Goal: Information Seeking & Learning: Learn about a topic

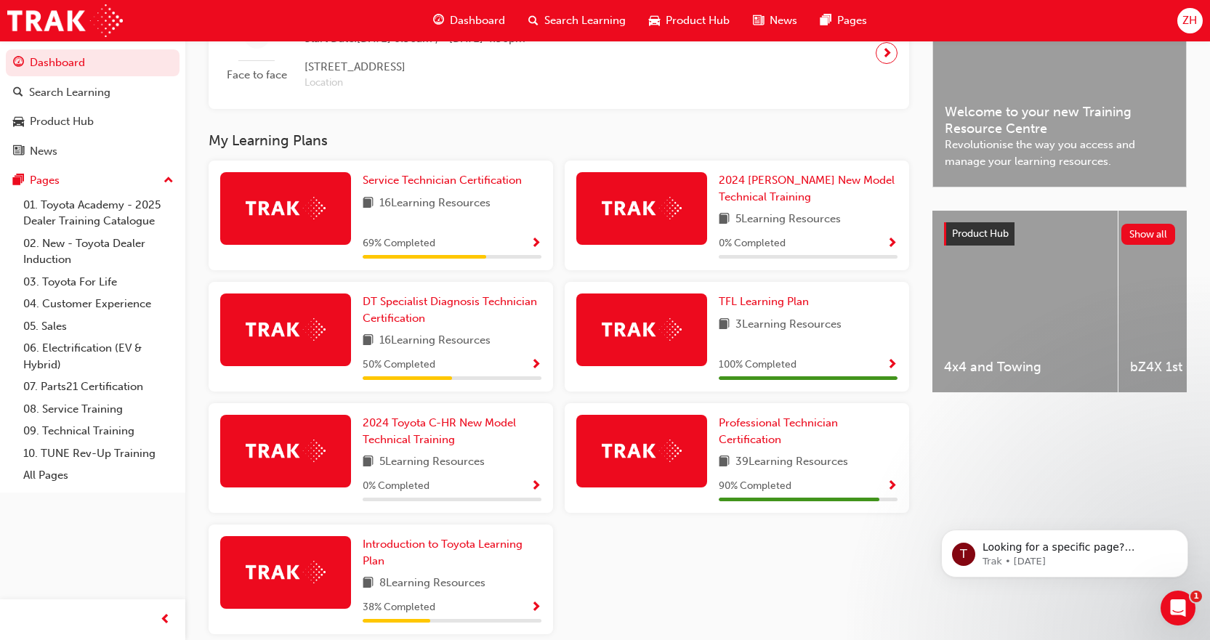
scroll to position [460, 0]
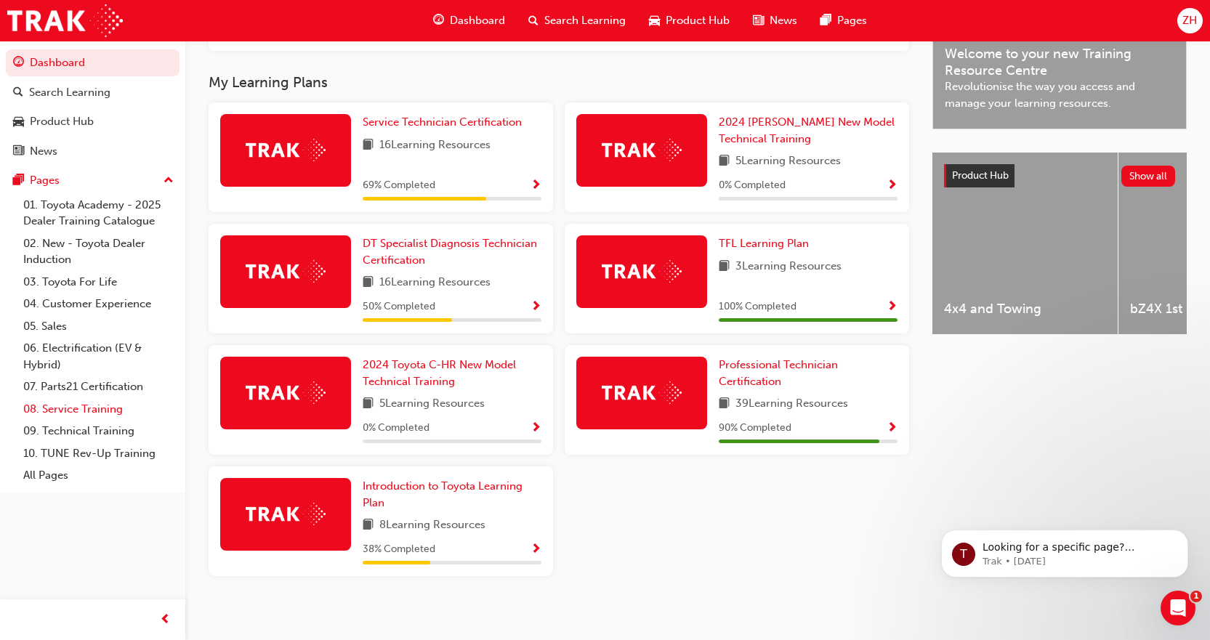
click at [73, 407] on link "08. Service Training" at bounding box center [98, 409] width 162 height 23
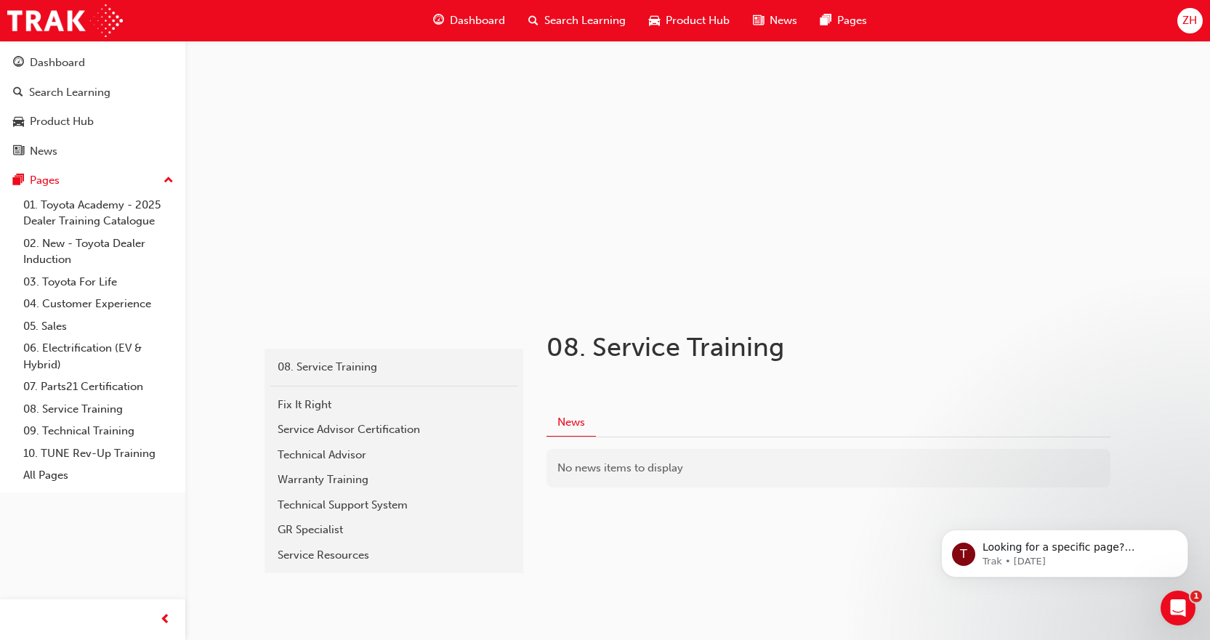
scroll to position [57, 0]
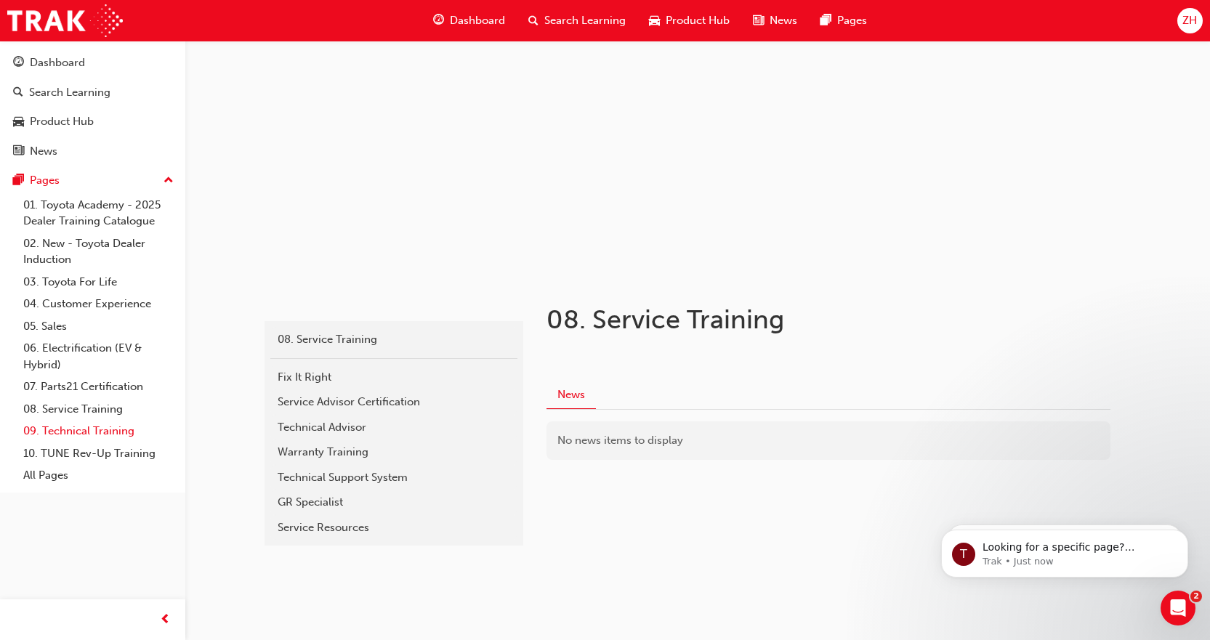
click at [66, 435] on link "09. Technical Training" at bounding box center [98, 431] width 162 height 23
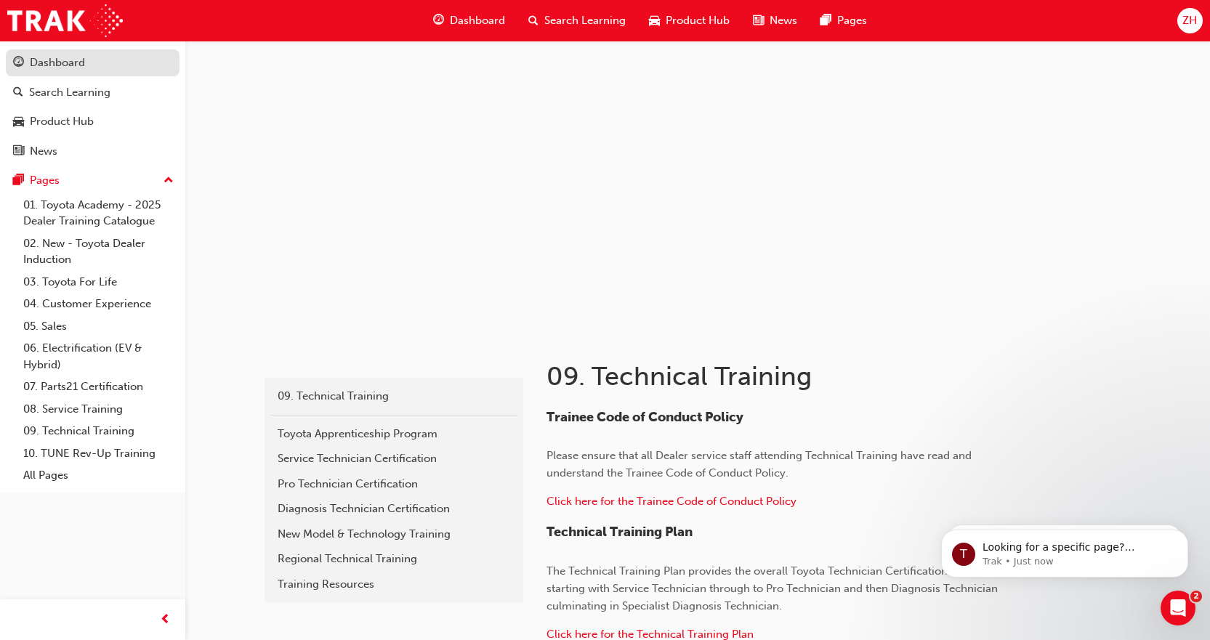
click at [69, 68] on div "Dashboard" at bounding box center [57, 63] width 55 height 17
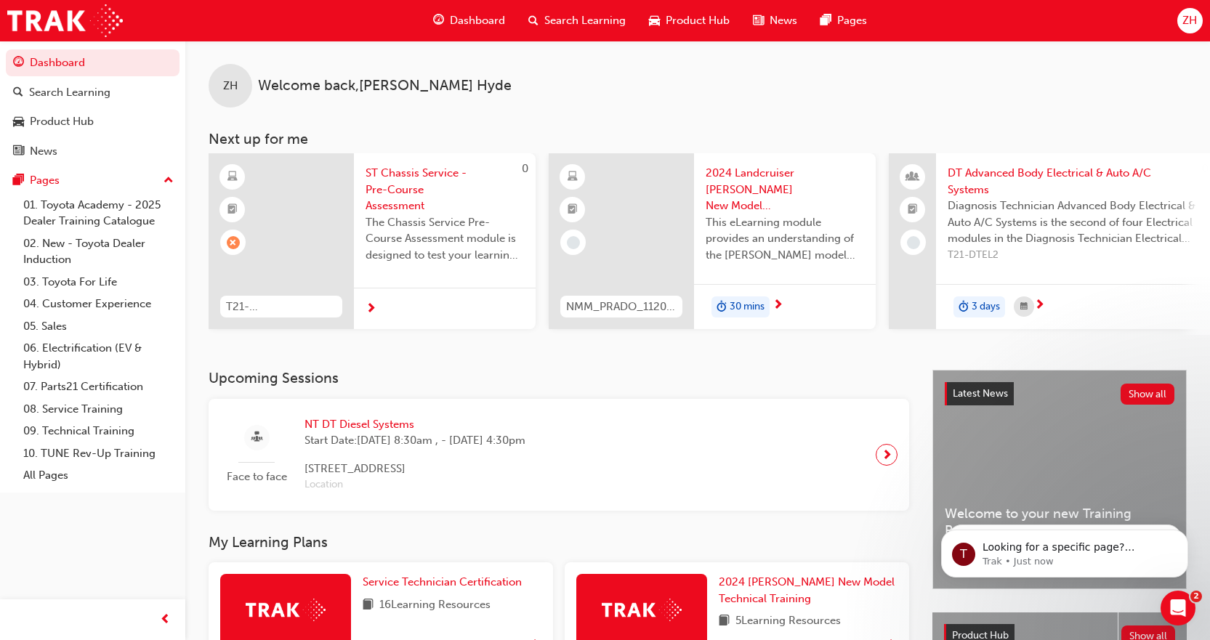
click at [324, 241] on div at bounding box center [281, 241] width 145 height 176
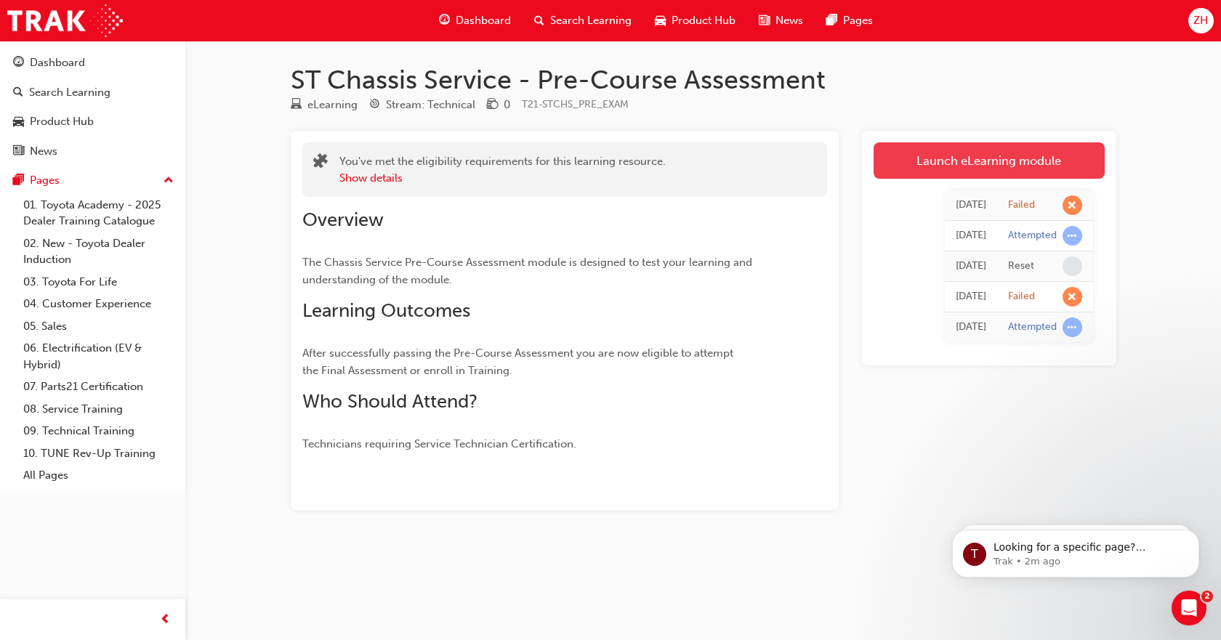
click at [955, 159] on link "Launch eLearning module" at bounding box center [989, 160] width 231 height 36
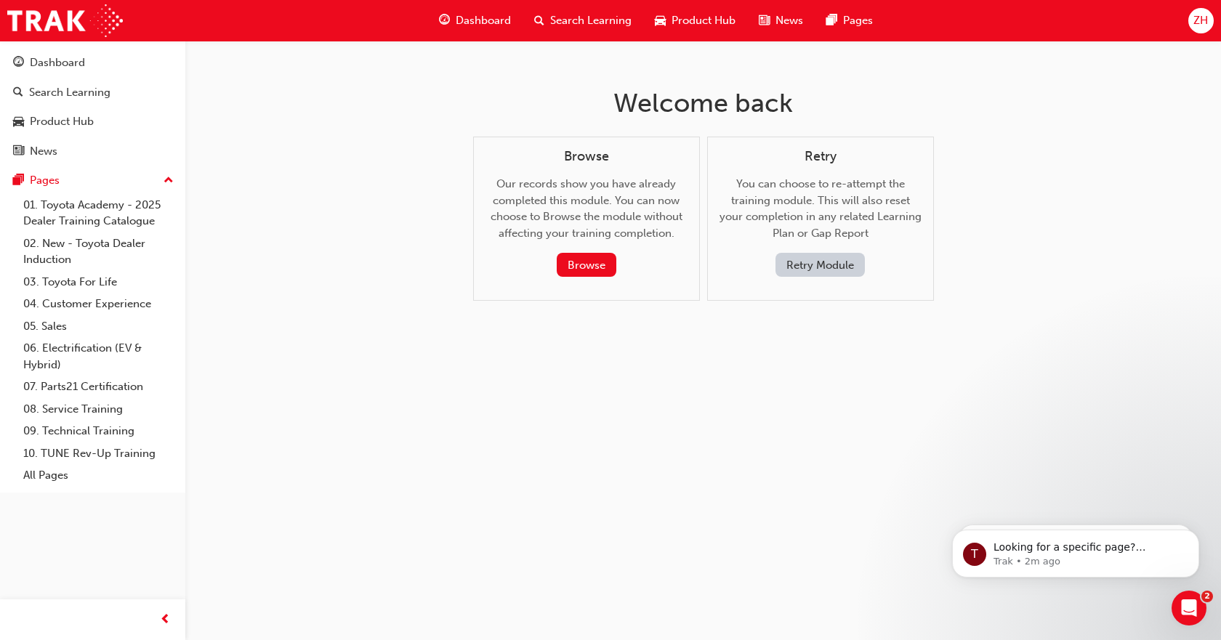
click at [824, 268] on button "Retry Module" at bounding box center [820, 265] width 89 height 24
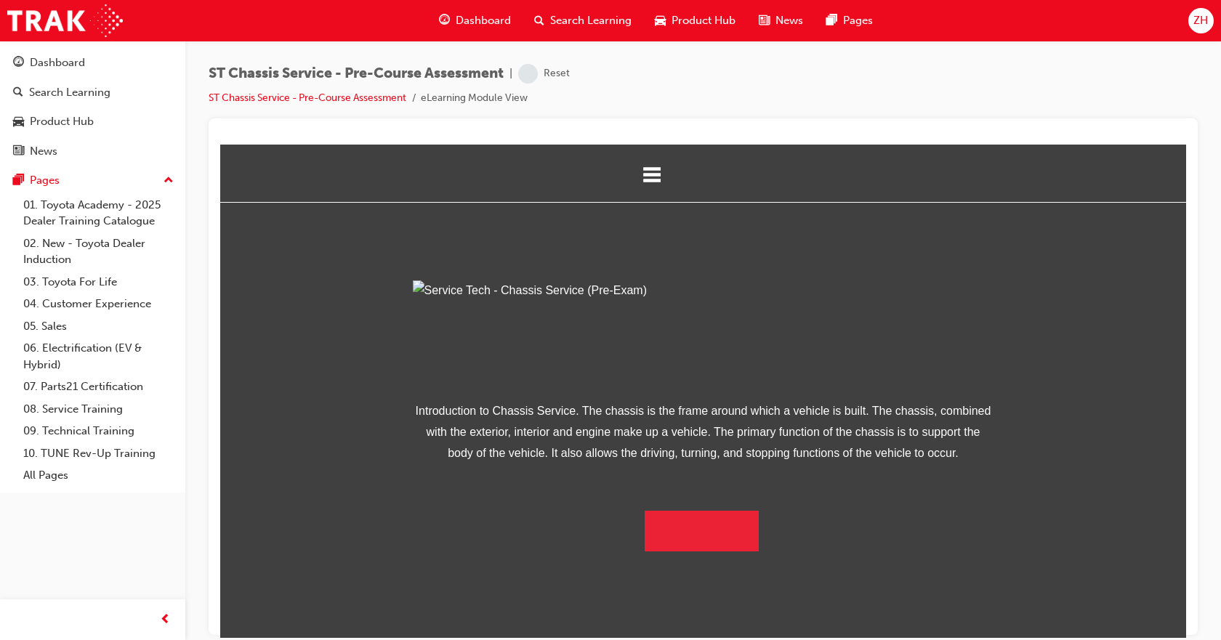
scroll to position [73, 0]
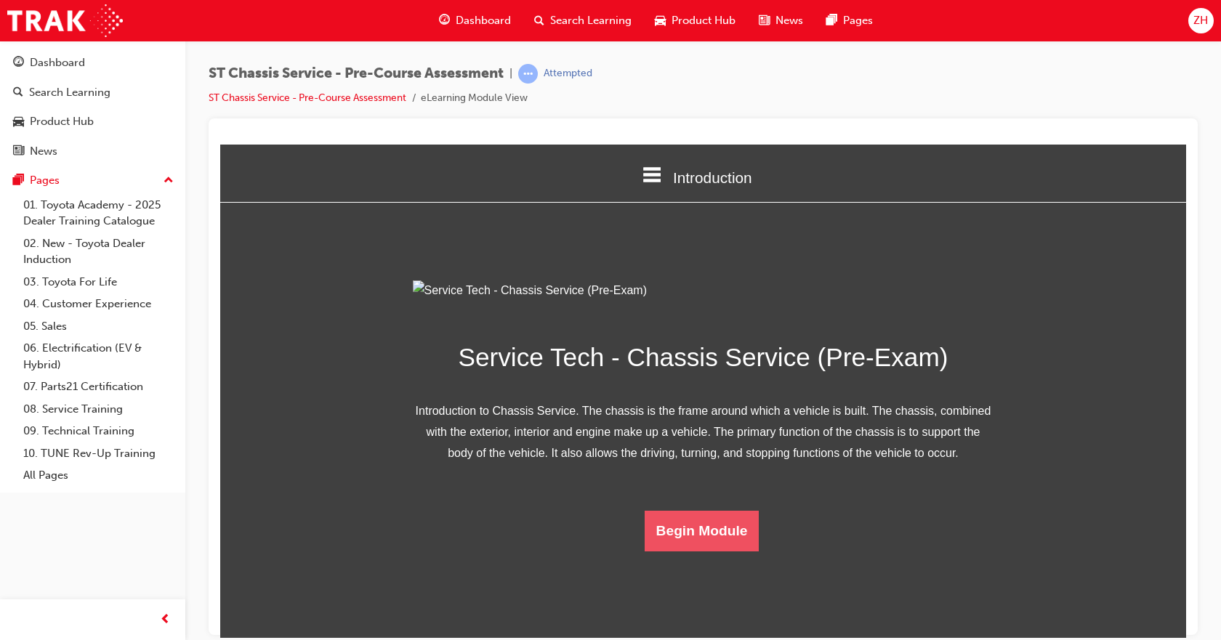
click at [701, 551] on button "Begin Module" at bounding box center [702, 530] width 115 height 41
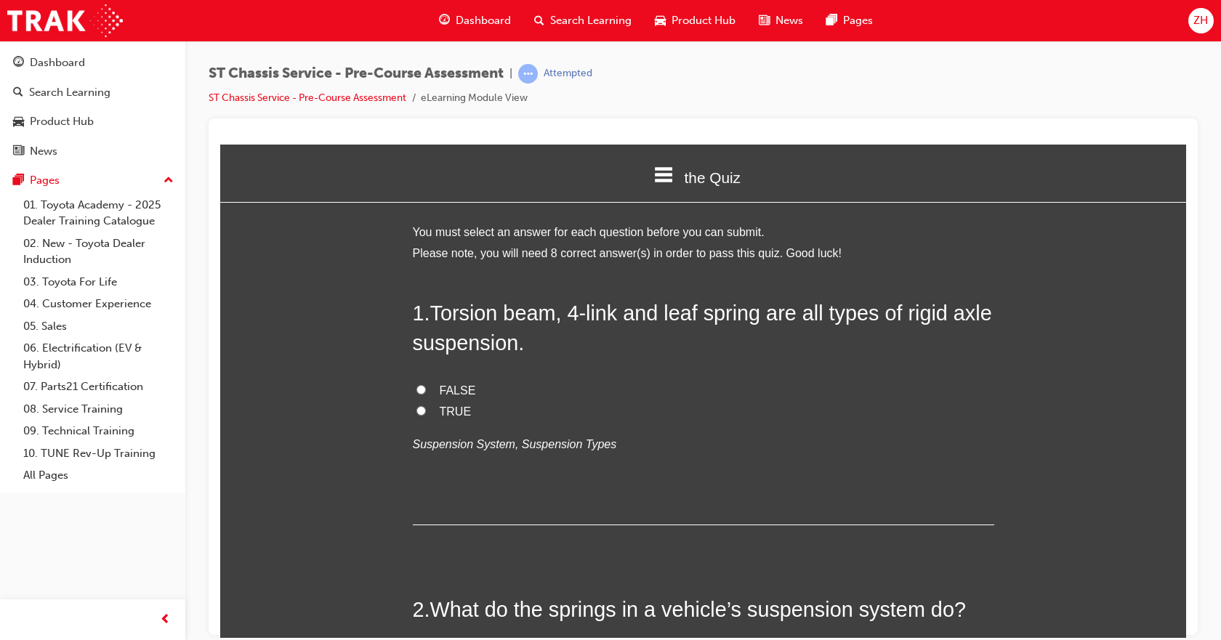
click at [430, 390] on label "FALSE" at bounding box center [704, 390] width 582 height 21
click at [426, 390] on input "FALSE" at bounding box center [421, 389] width 9 height 9
radio input "true"
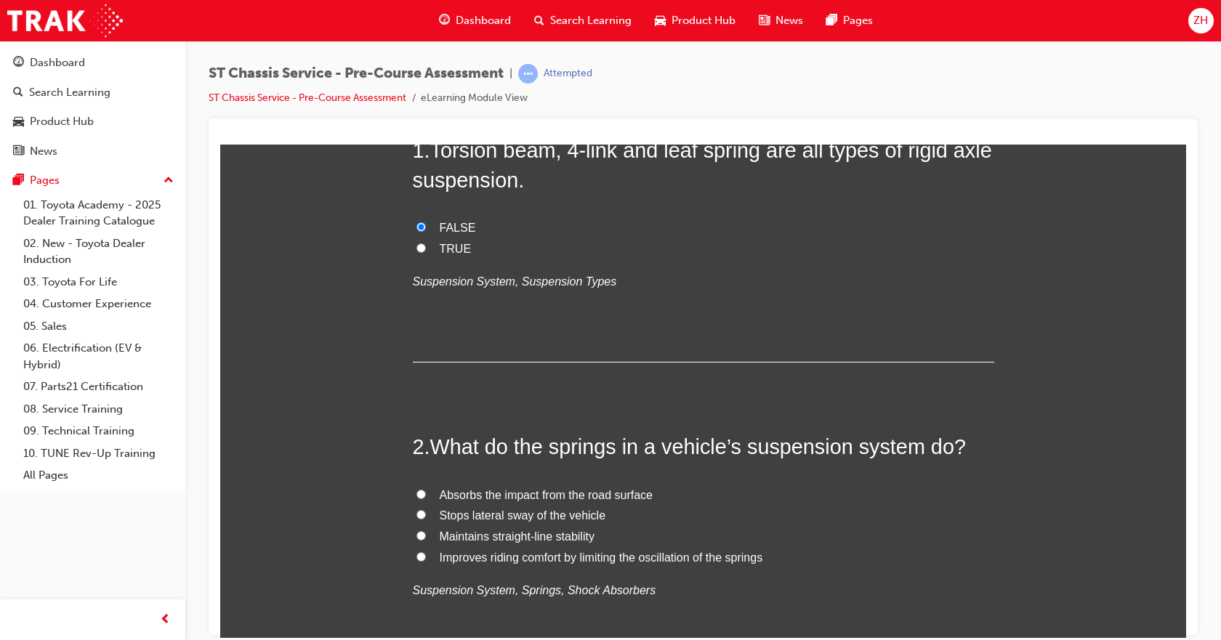
scroll to position [218, 0]
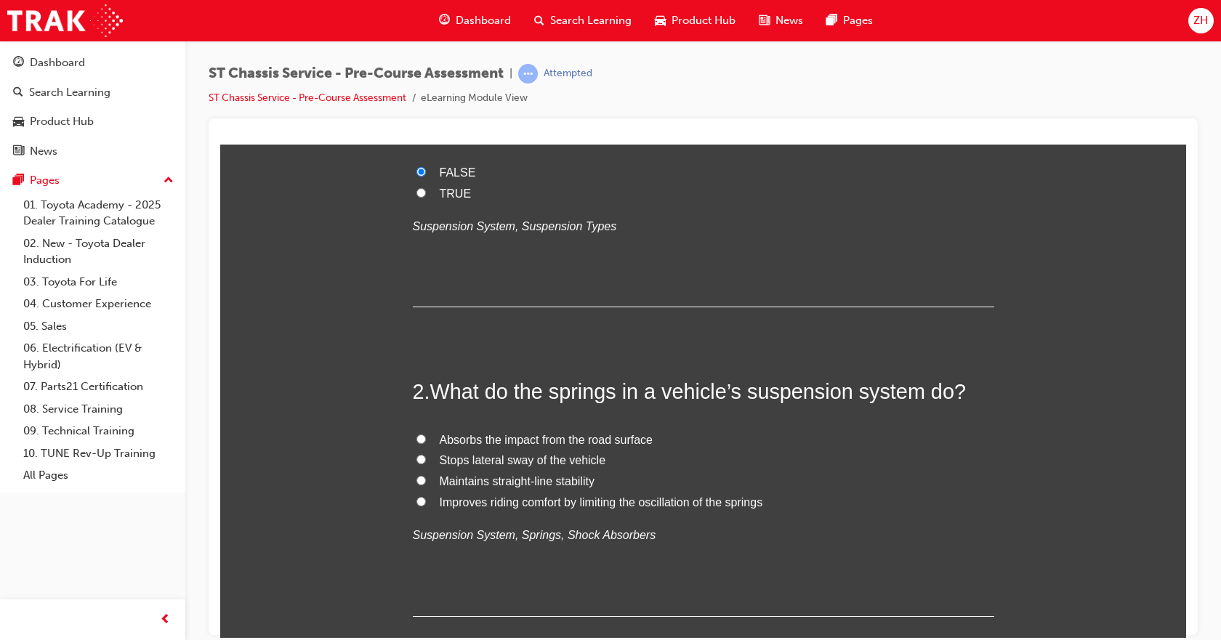
click at [417, 499] on input "Improves riding comfort by limiting the oscillation of the springs" at bounding box center [421, 501] width 9 height 9
radio input "true"
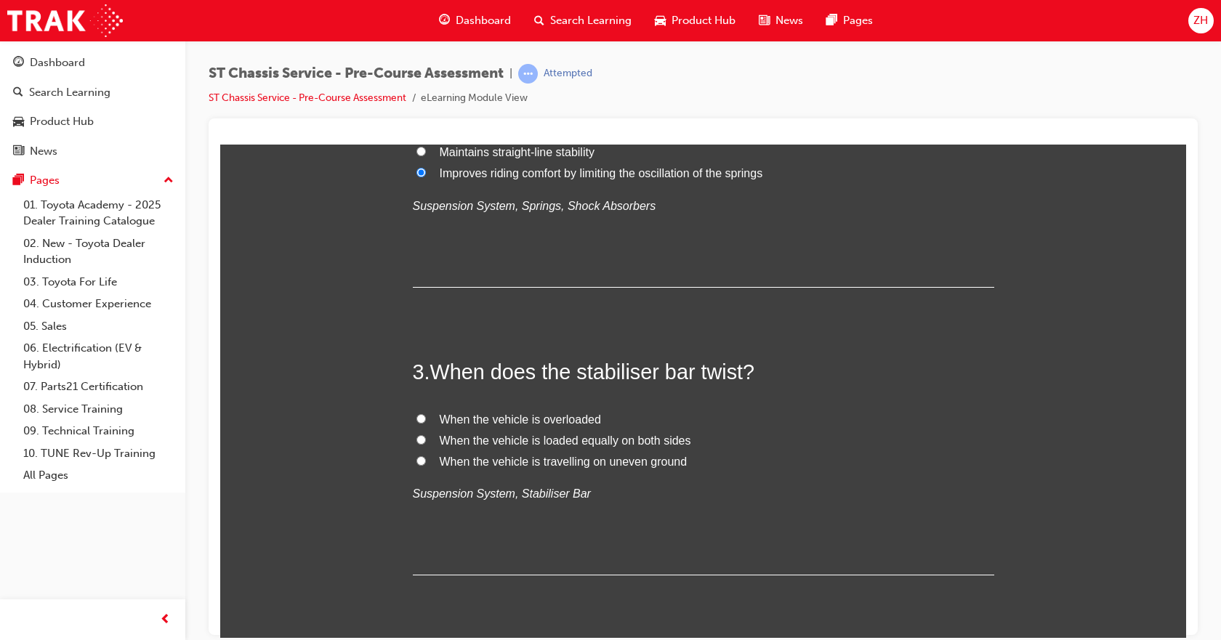
scroll to position [582, 0]
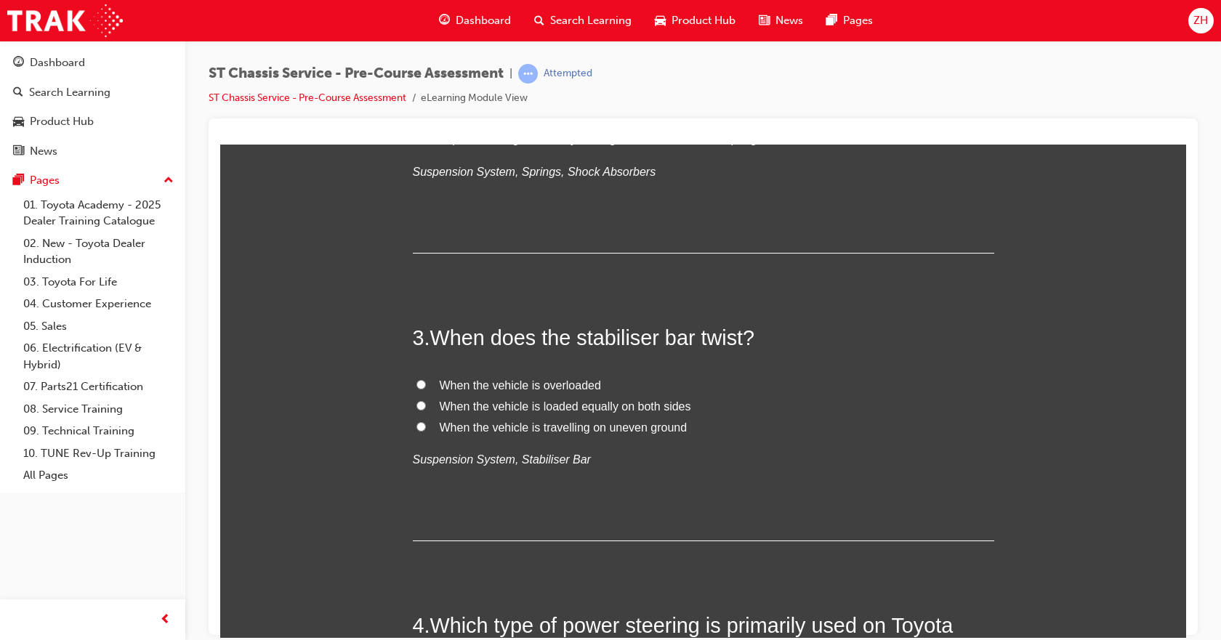
click at [418, 426] on input "When the vehicle is travelling on uneven ground" at bounding box center [421, 426] width 9 height 9
radio input "true"
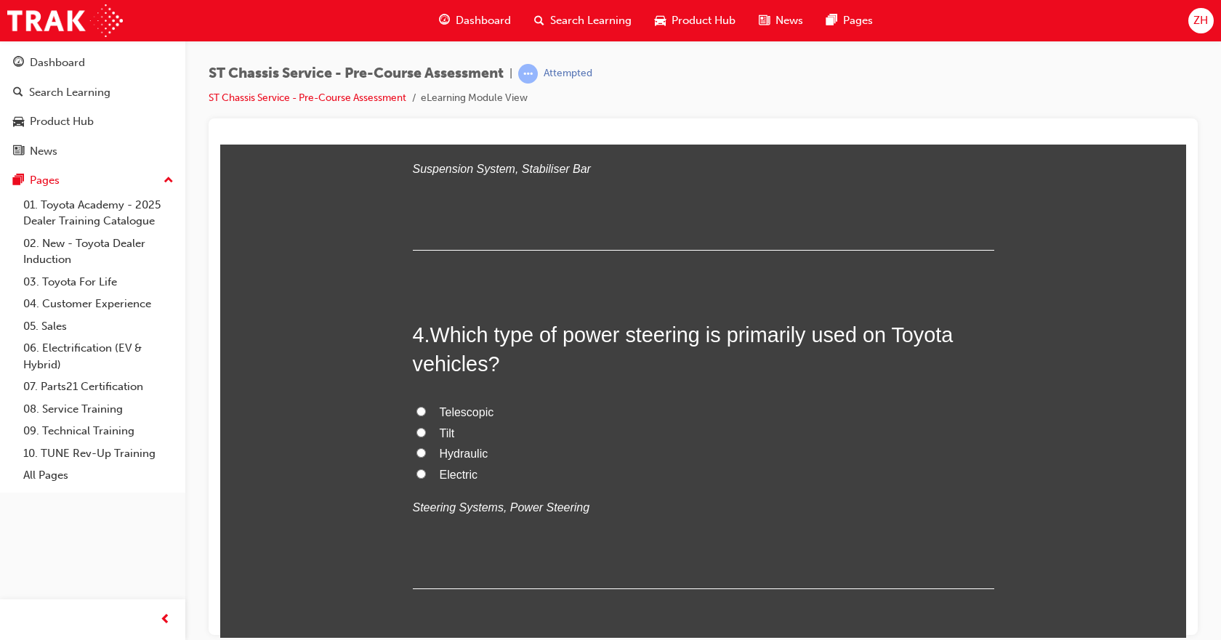
scroll to position [945, 0]
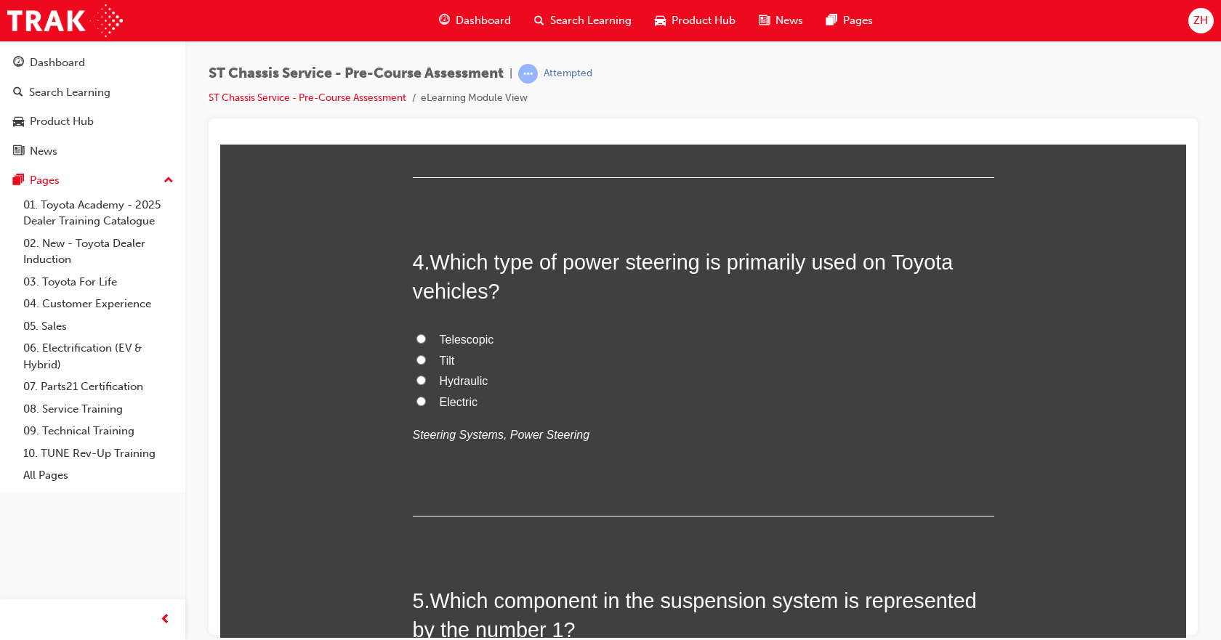
click at [417, 382] on input "Hydraulic" at bounding box center [421, 379] width 9 height 9
radio input "true"
click at [417, 399] on input "Electric" at bounding box center [421, 400] width 9 height 9
radio input "true"
click at [417, 377] on input "Hydraulic" at bounding box center [421, 379] width 9 height 9
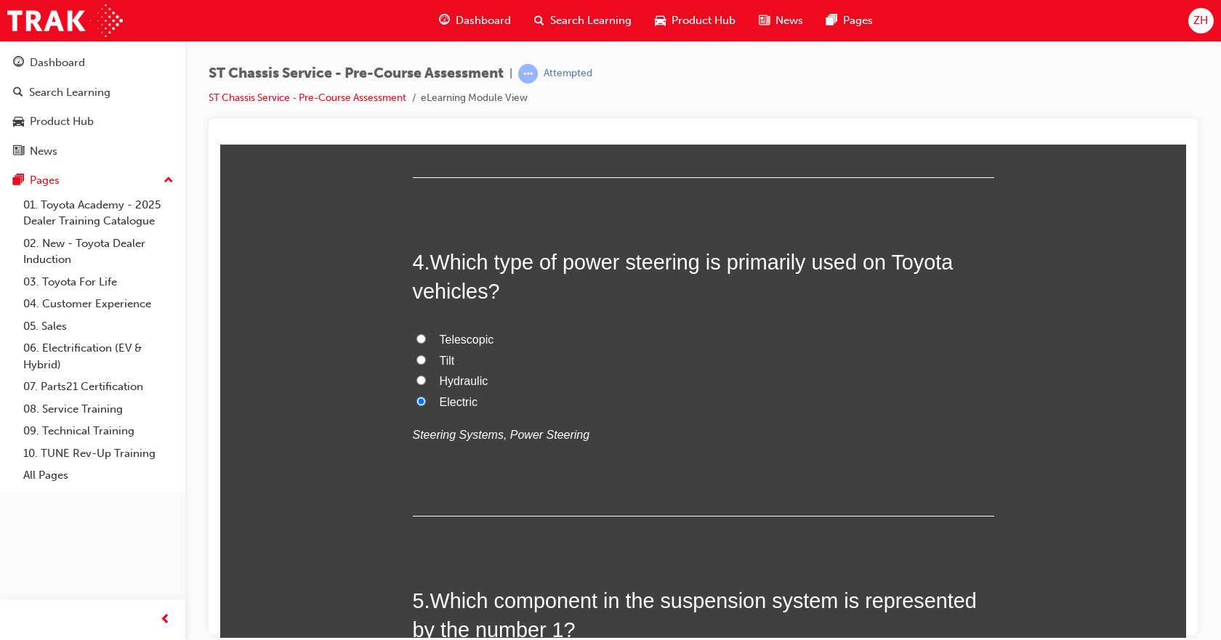
radio input "true"
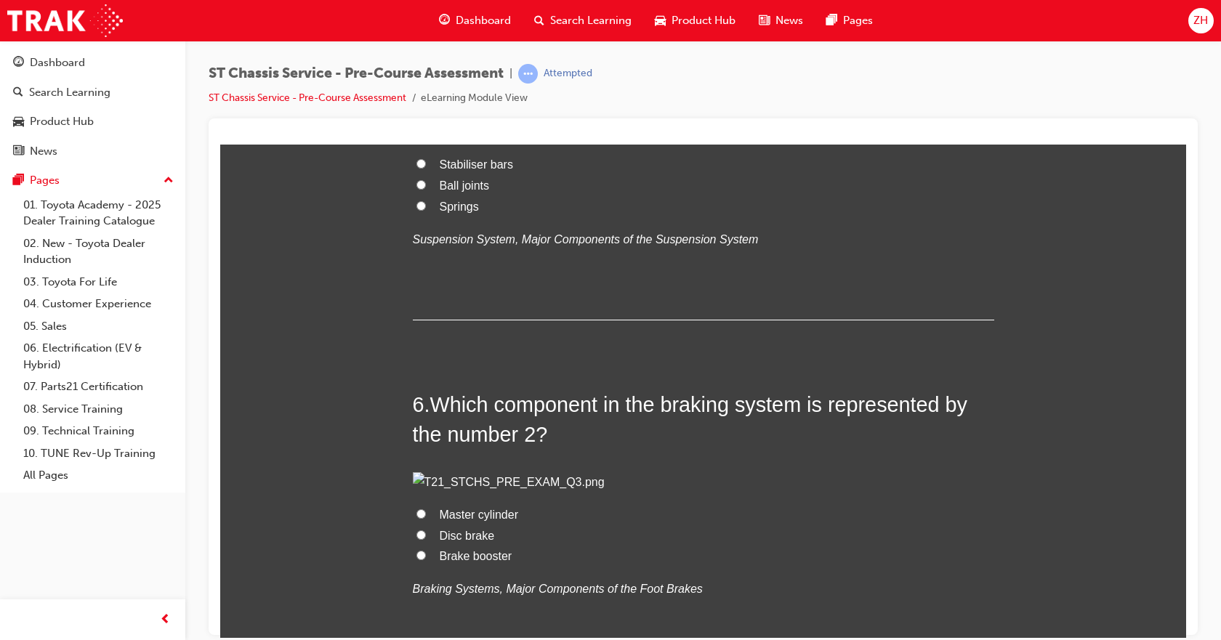
scroll to position [1527, 0]
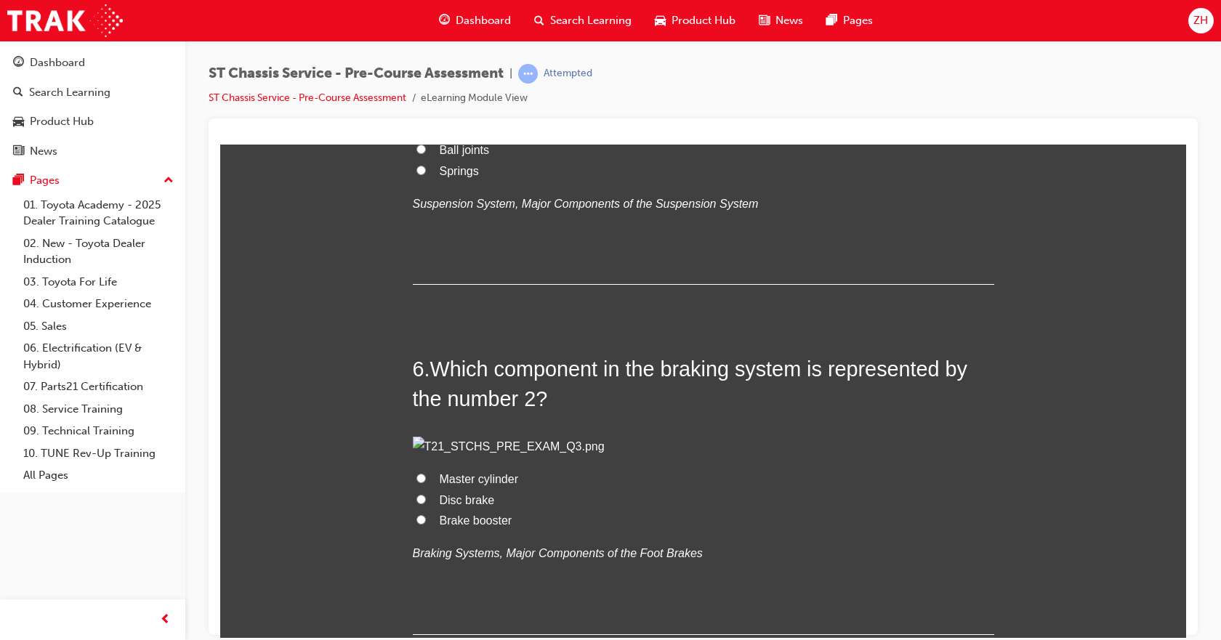
click at [418, 174] on input "Springs" at bounding box center [421, 169] width 9 height 9
radio input "true"
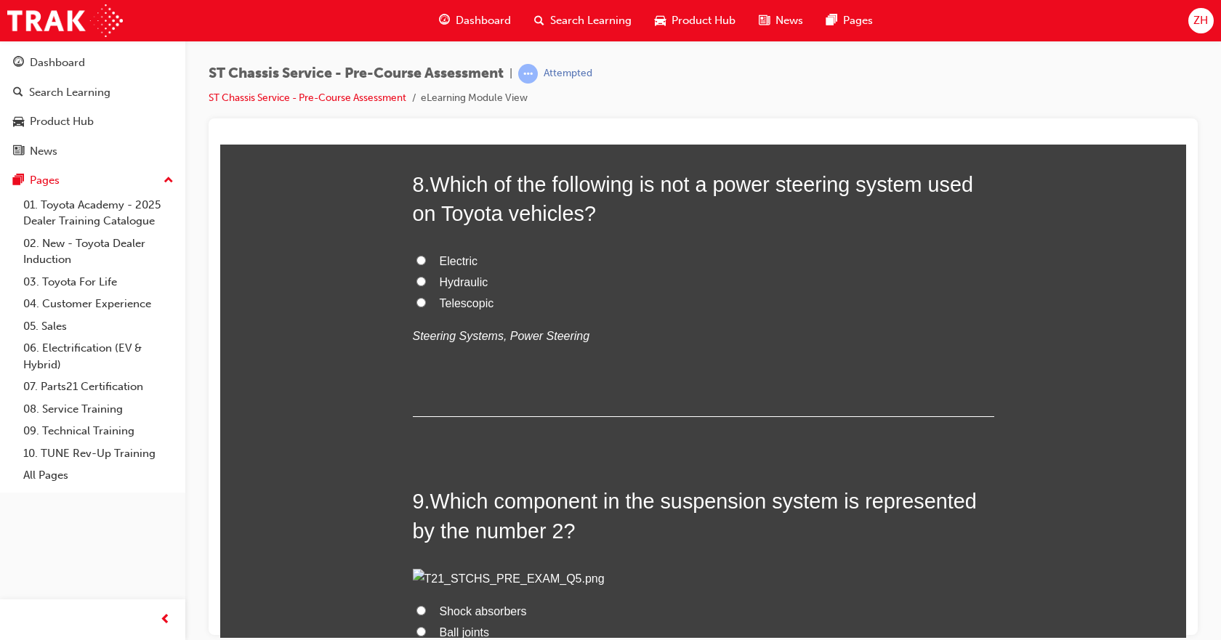
scroll to position [2326, 0]
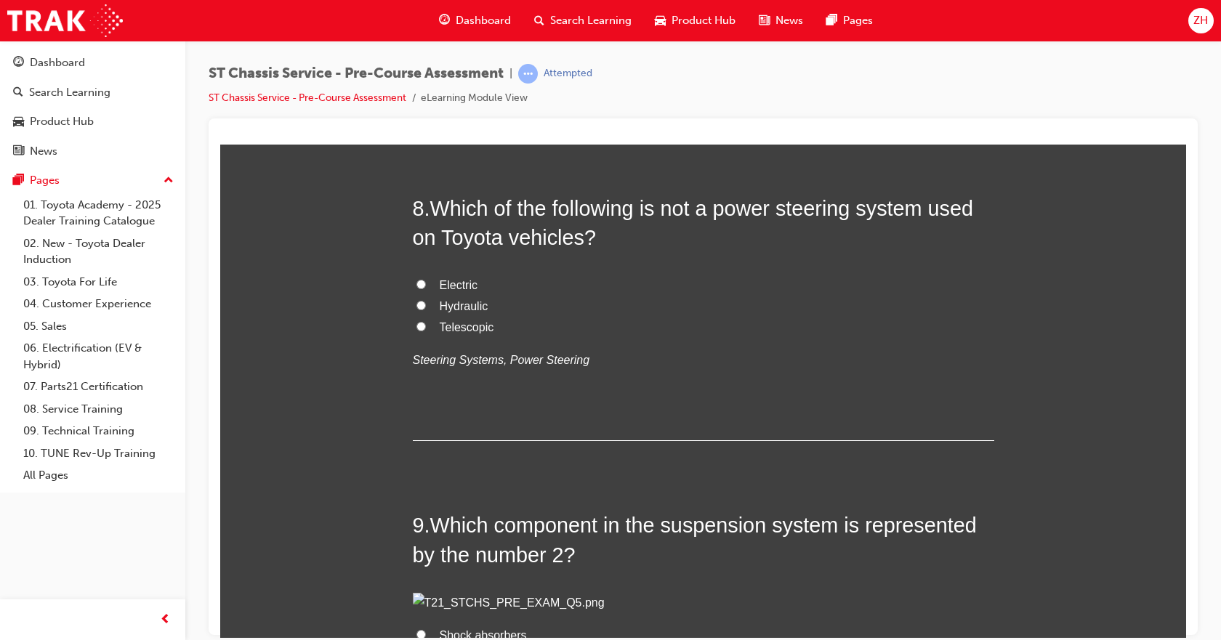
radio input "true"
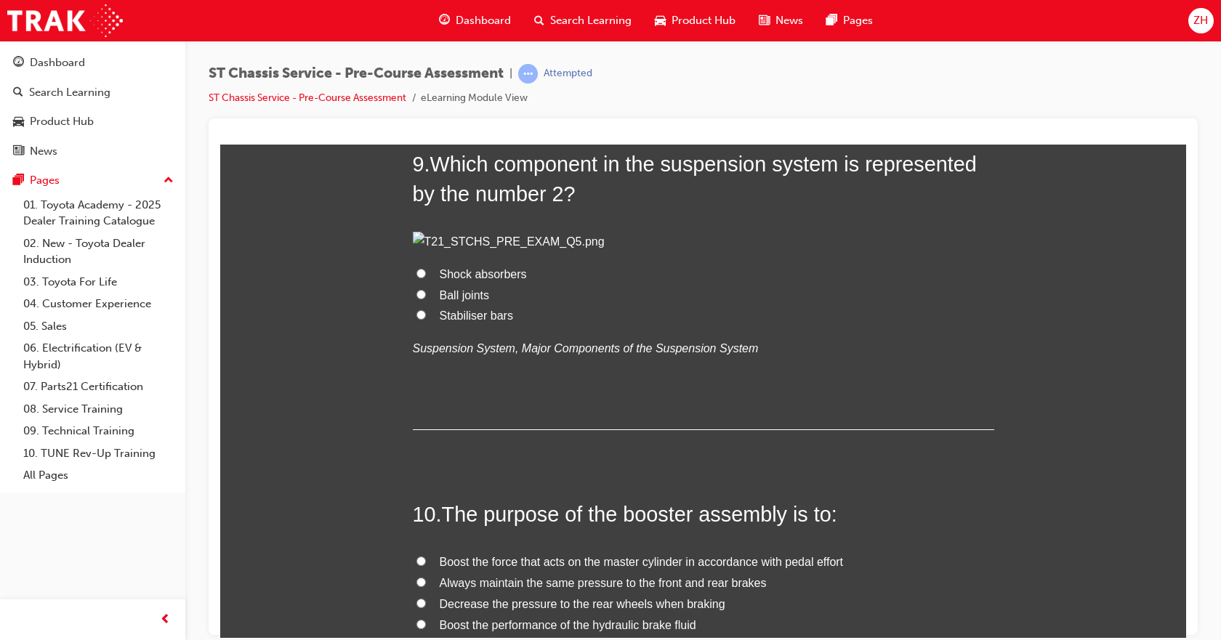
scroll to position [2690, 0]
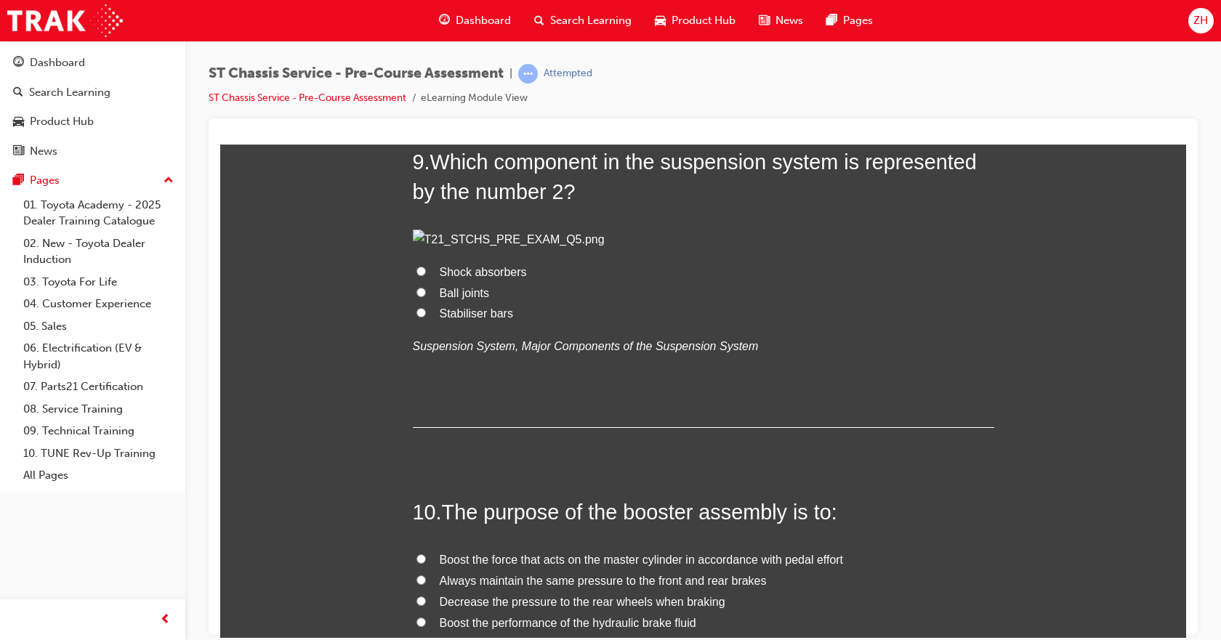
radio input "true"
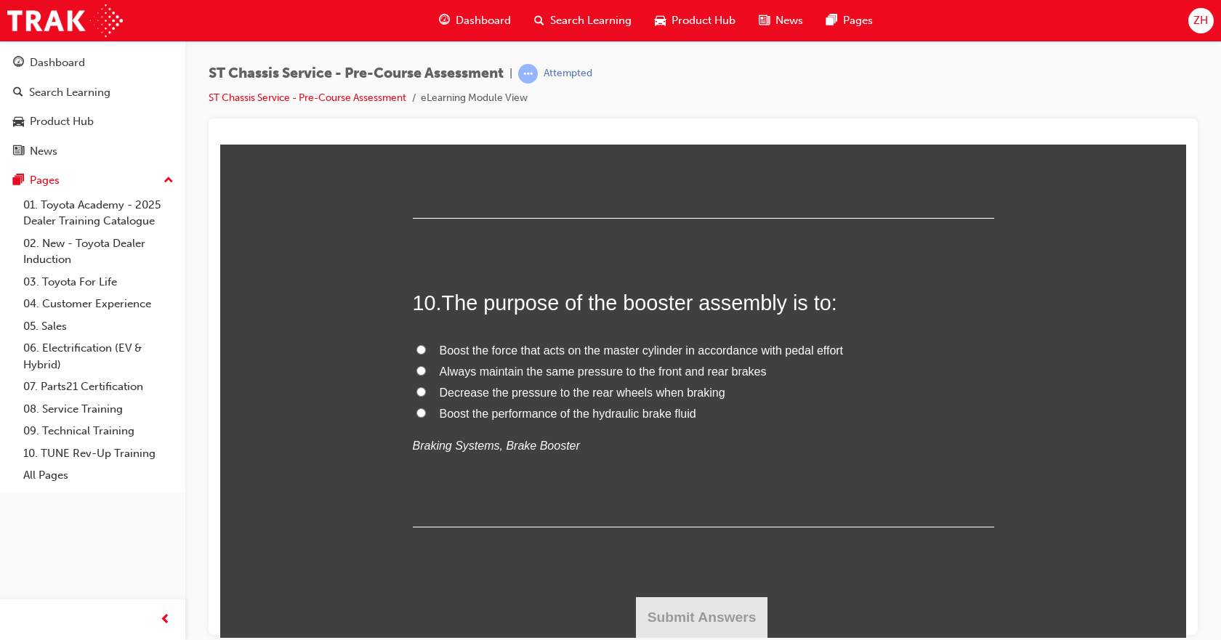
scroll to position [2981, 0]
radio input "true"
click at [417, 66] on input "Shock absorbers" at bounding box center [421, 61] width 9 height 9
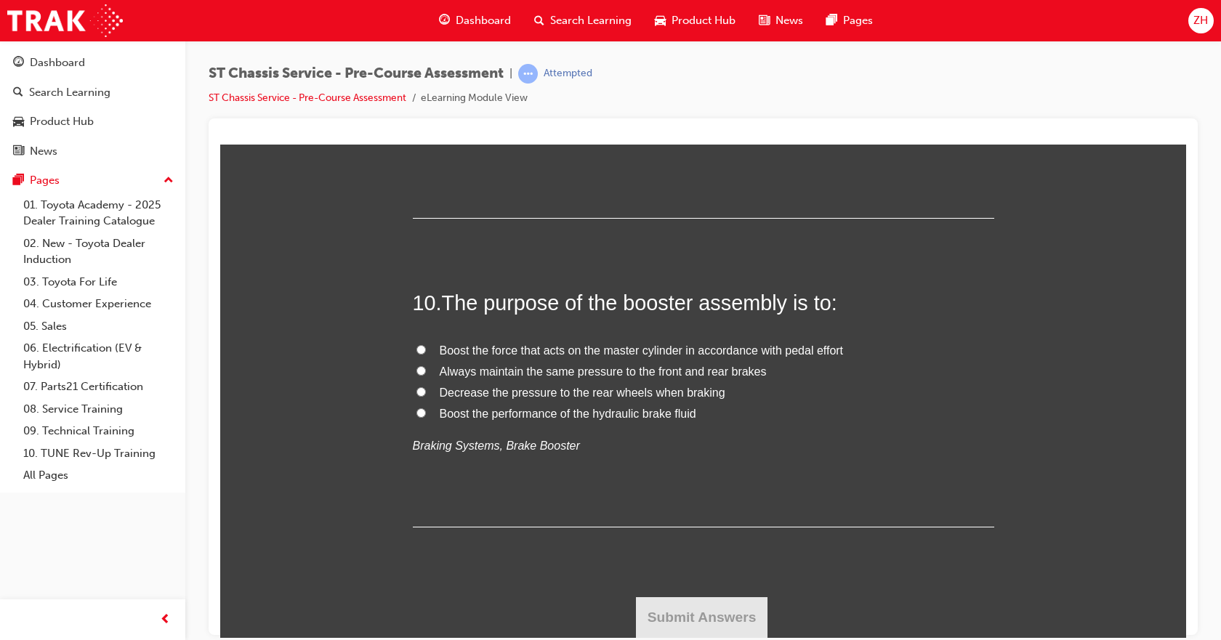
radio input "true"
click at [417, 354] on input "Boost the force that acts on the master cylinder in accordance with pedal effort" at bounding box center [421, 349] width 9 height 9
radio input "true"
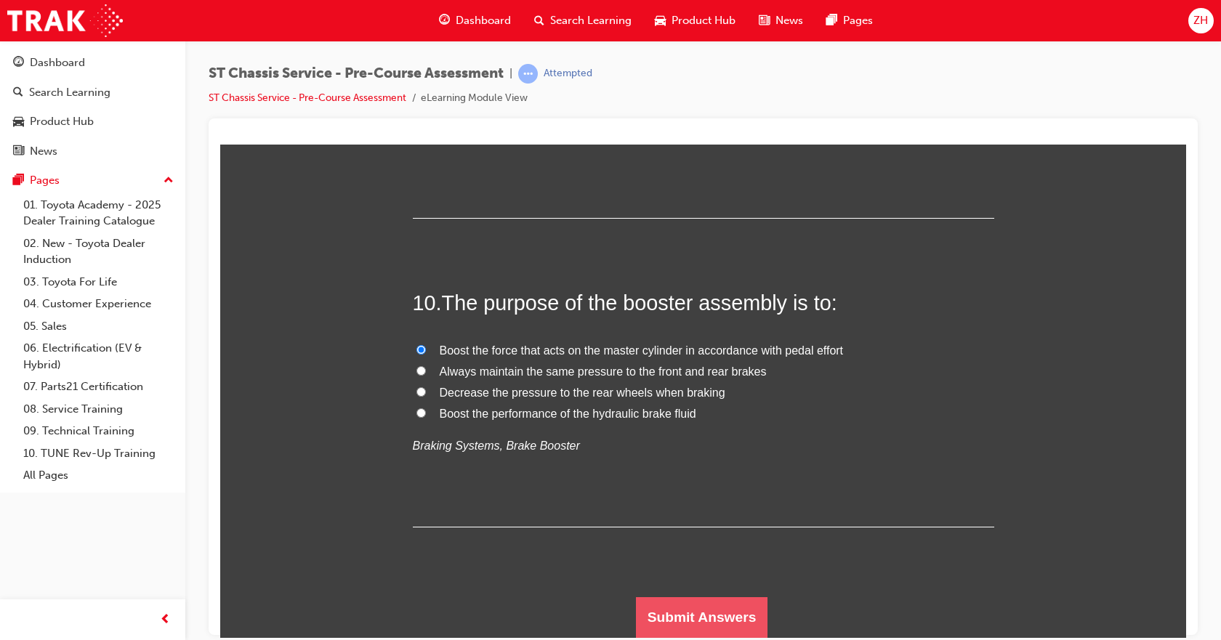
click at [699, 614] on button "Submit Answers" at bounding box center [702, 617] width 132 height 41
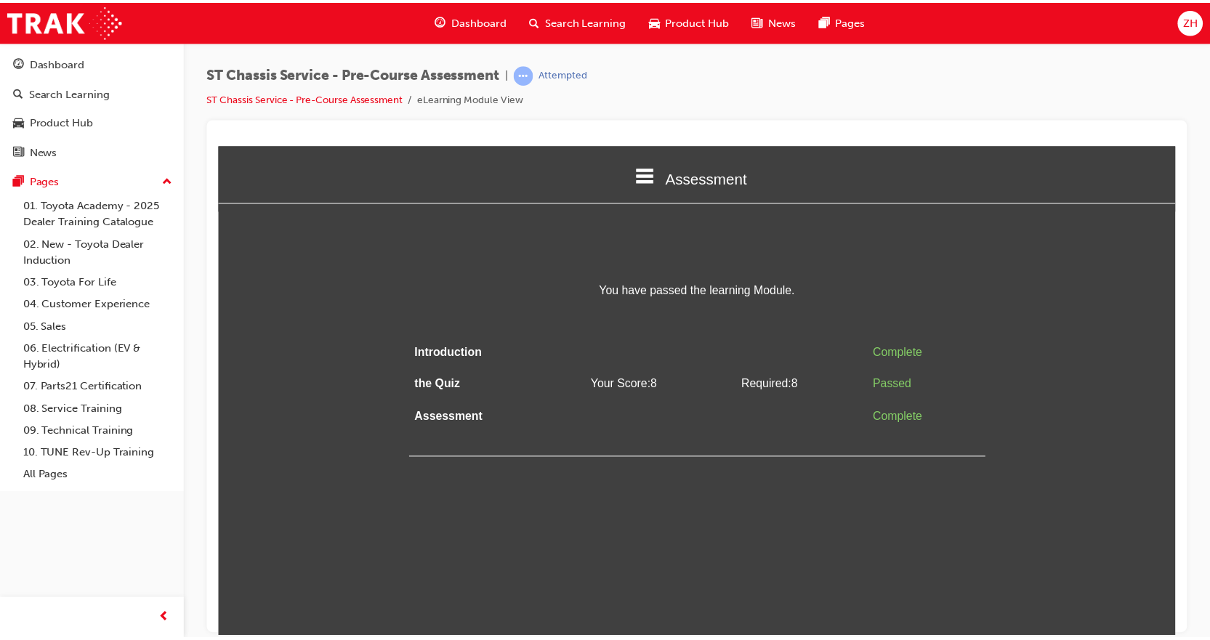
scroll to position [0, 0]
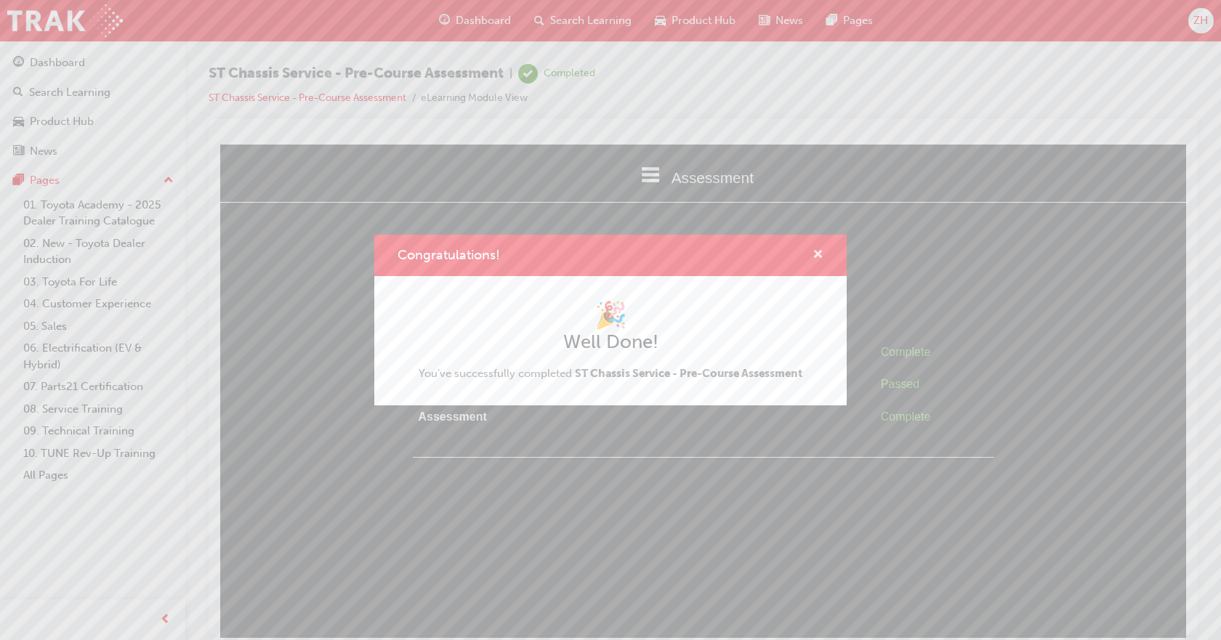
click at [818, 255] on span "cross-icon" at bounding box center [818, 255] width 11 height 13
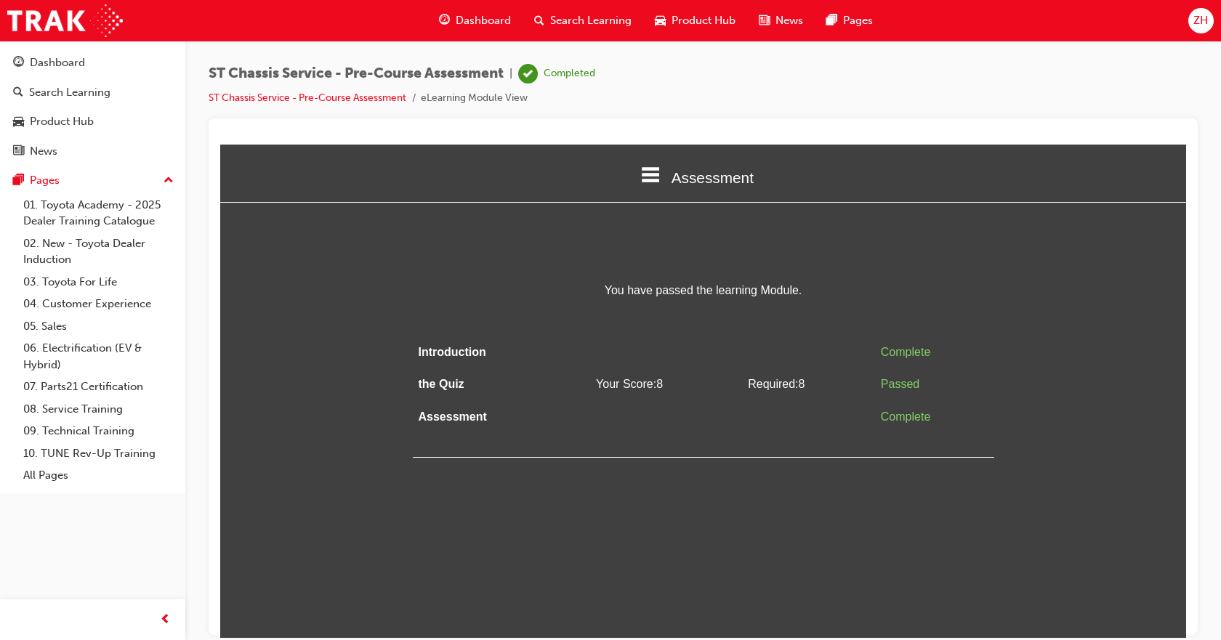
drag, startPoint x: 450, startPoint y: 403, endPoint x: 475, endPoint y: 395, distance: 26.7
click at [451, 403] on td "Assessment" at bounding box center [491, 417] width 156 height 33
click at [635, 347] on td at bounding box center [666, 352] width 152 height 33
click at [703, 181] on span "Assessment" at bounding box center [713, 177] width 82 height 17
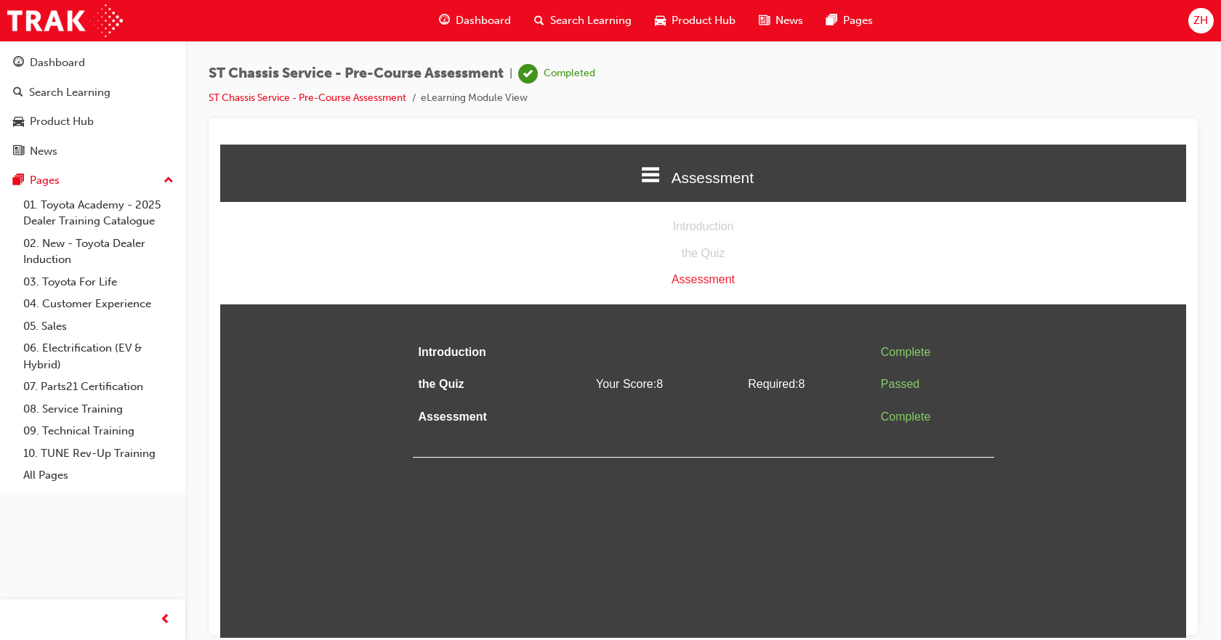
click at [692, 280] on div "Assessment" at bounding box center [703, 279] width 966 height 21
click at [710, 283] on div "Assessment" at bounding box center [703, 279] width 966 height 21
click at [272, 95] on link "ST Chassis Service - Pre-Course Assessment" at bounding box center [308, 98] width 198 height 12
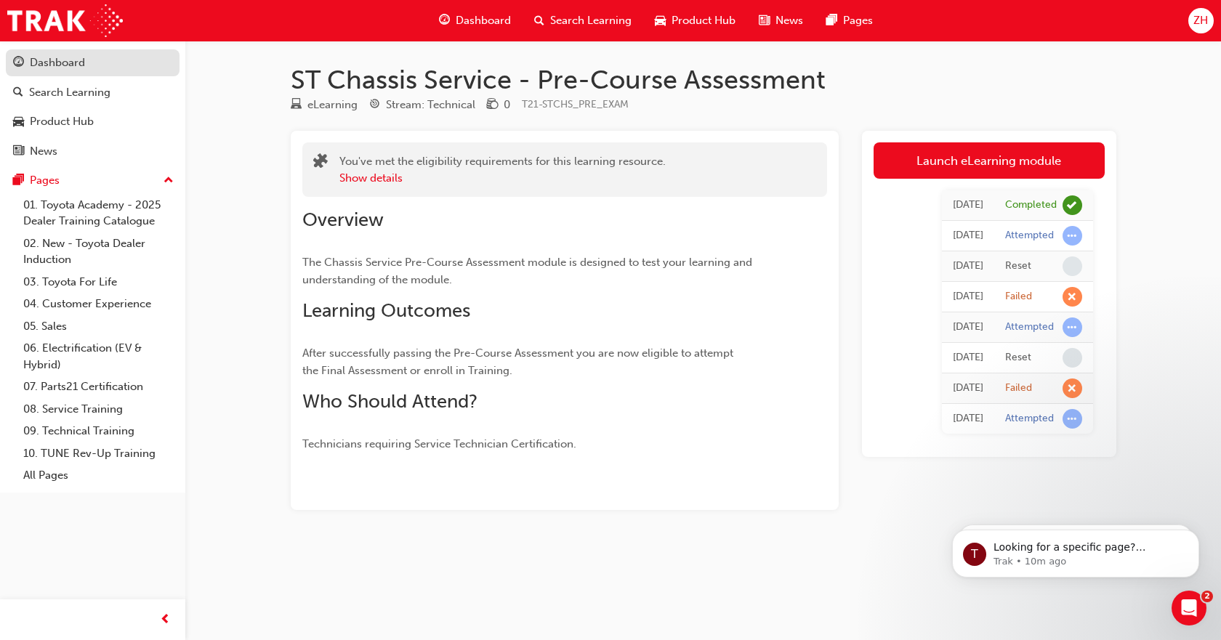
click at [67, 65] on div "Dashboard" at bounding box center [57, 63] width 55 height 17
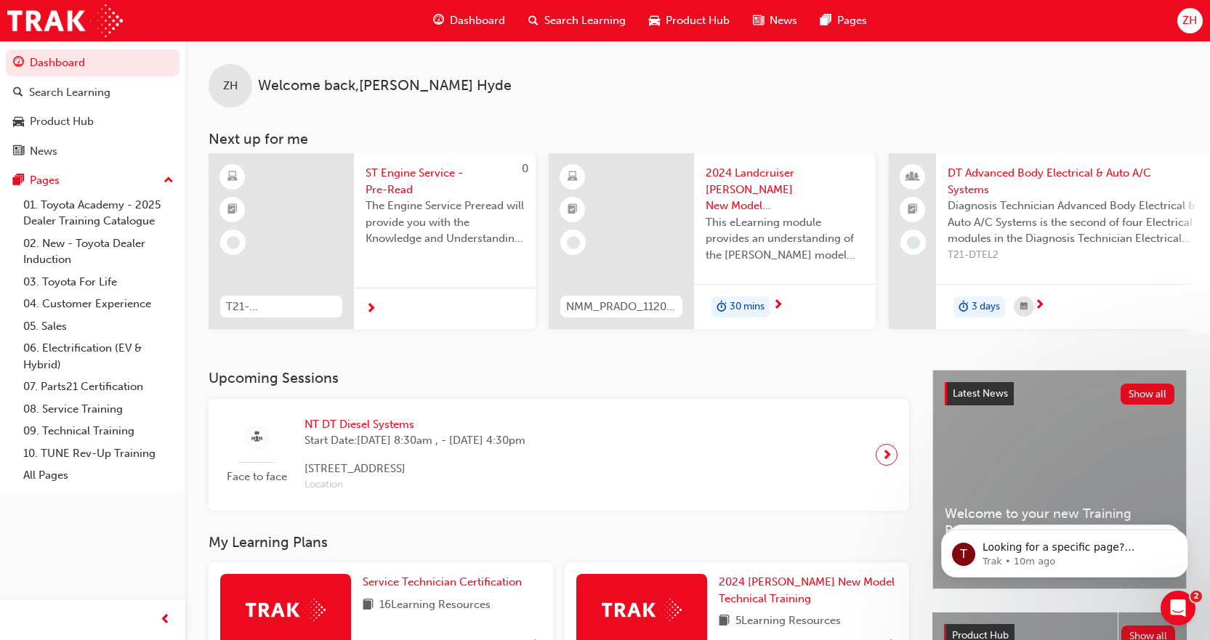
click at [297, 217] on div at bounding box center [281, 241] width 145 height 176
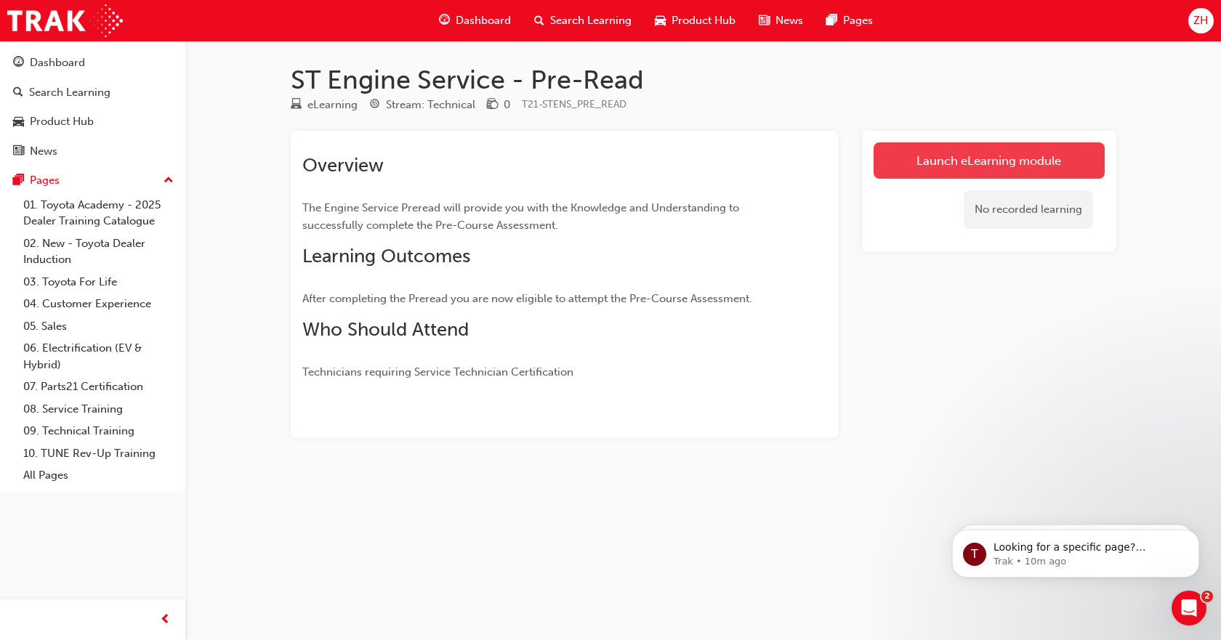
click at [1005, 164] on link "Launch eLearning module" at bounding box center [989, 160] width 231 height 36
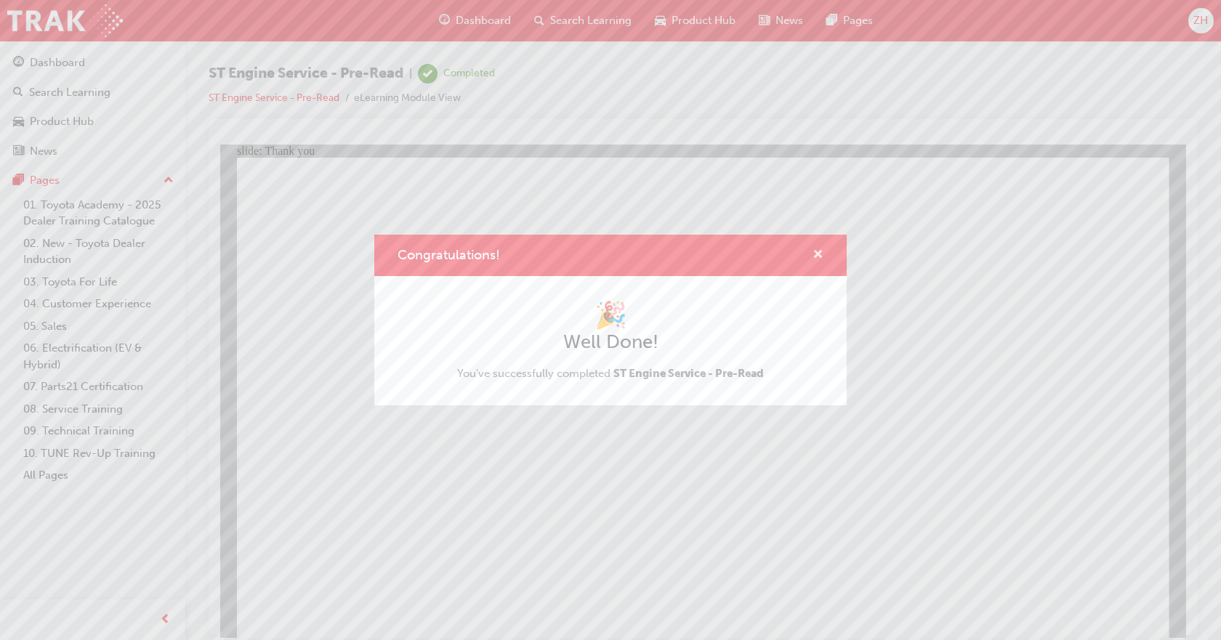
click at [821, 257] on span "cross-icon" at bounding box center [818, 255] width 11 height 13
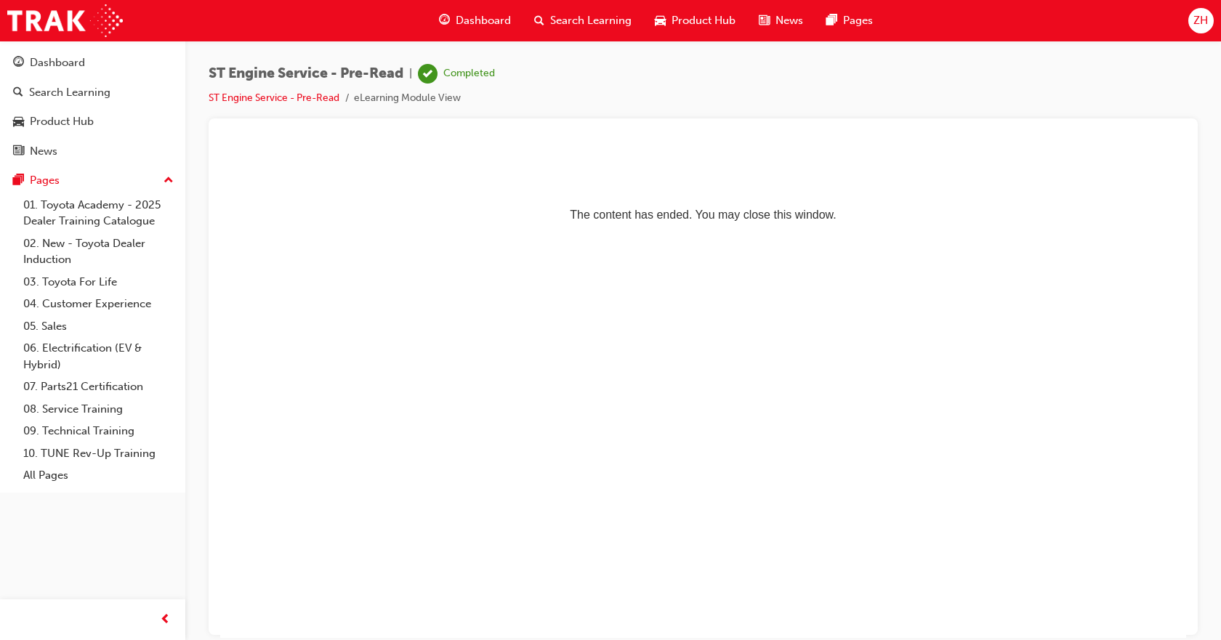
click at [462, 17] on span "Dashboard" at bounding box center [483, 20] width 55 height 17
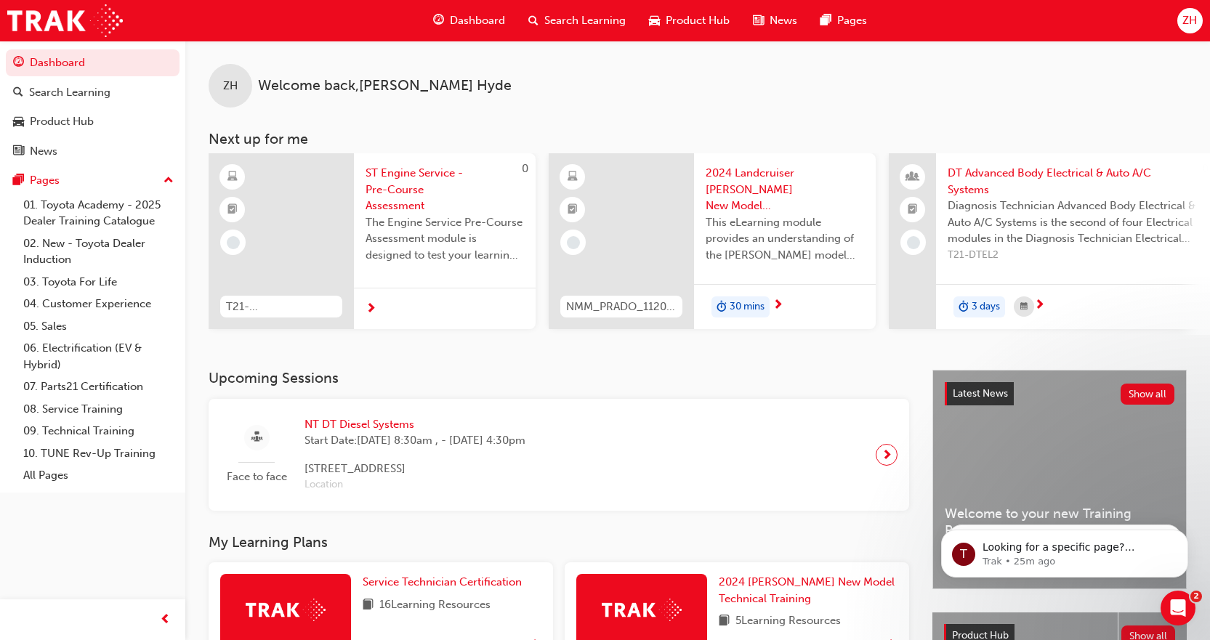
click at [403, 186] on span "ST Engine Service - Pre-Course Assessment" at bounding box center [445, 189] width 158 height 49
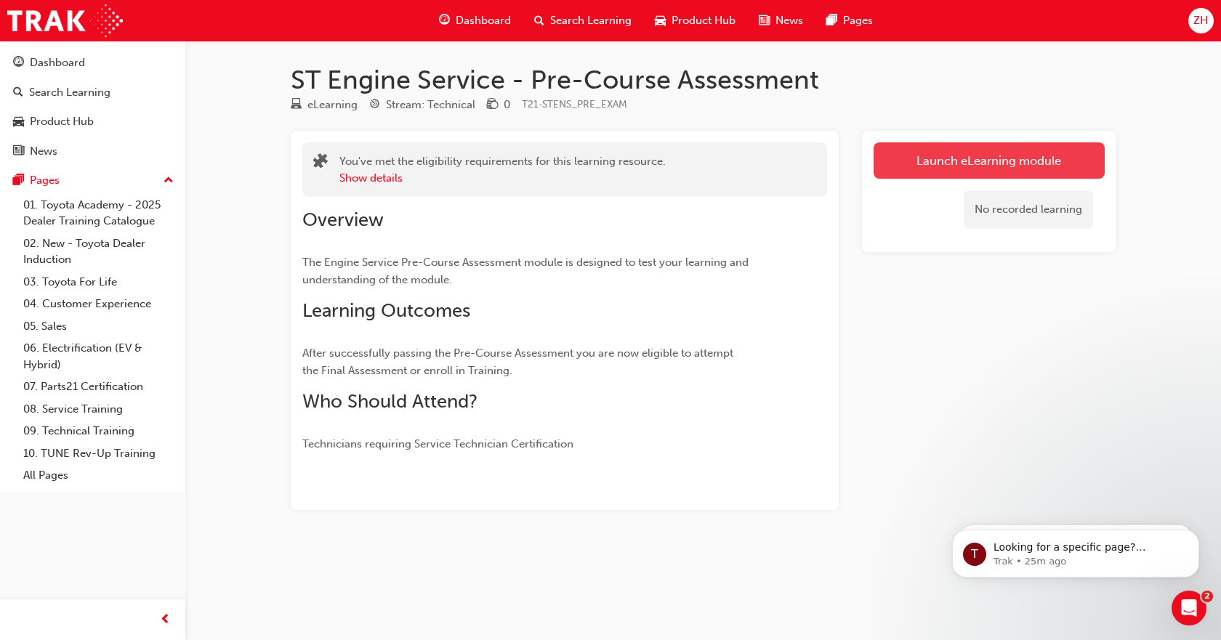
click at [957, 158] on link "Launch eLearning module" at bounding box center [989, 160] width 231 height 36
